Goal: Transaction & Acquisition: Book appointment/travel/reservation

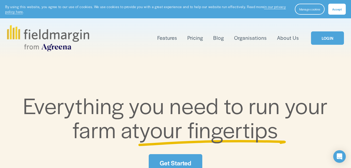
click at [195, 38] on link "Pricing" at bounding box center [195, 38] width 16 height 8
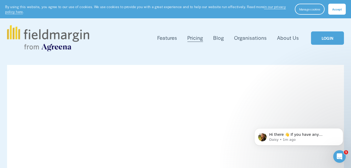
click at [336, 10] on span "Accept" at bounding box center [337, 9] width 10 height 4
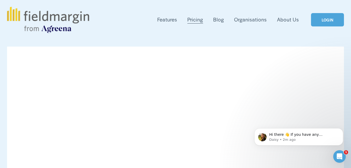
click at [250, 20] on link "Organisations" at bounding box center [250, 19] width 33 height 8
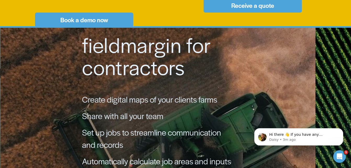
scroll to position [287, 0]
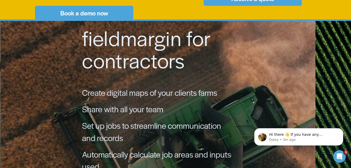
click at [80, 14] on link "Book a demo now" at bounding box center [84, 13] width 98 height 14
